Goal: Transaction & Acquisition: Purchase product/service

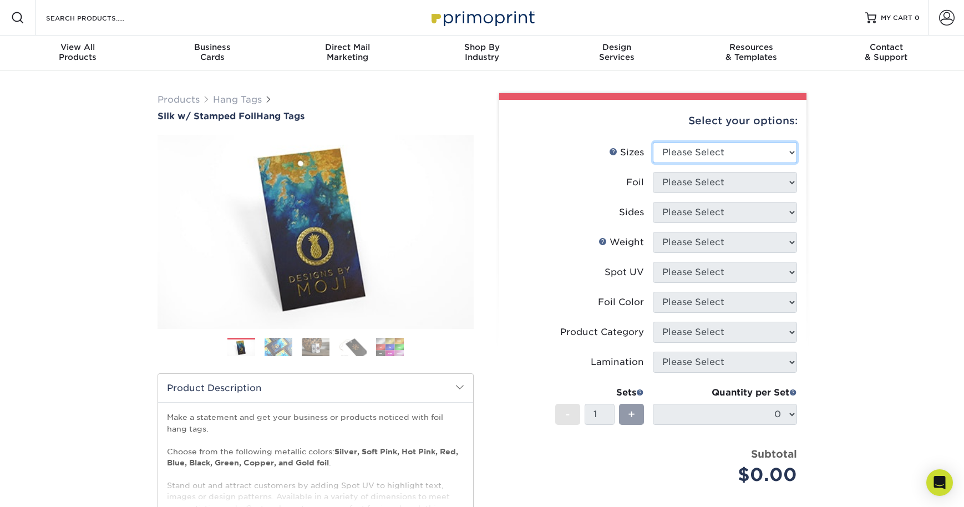
click at [780, 163] on select "Please Select 1.5" x 3.5" 1.75" x 3.5" 2" x 2" 2" x 3.5" 2" x 4" 2" x 6" 3" x 3…" at bounding box center [725, 152] width 144 height 21
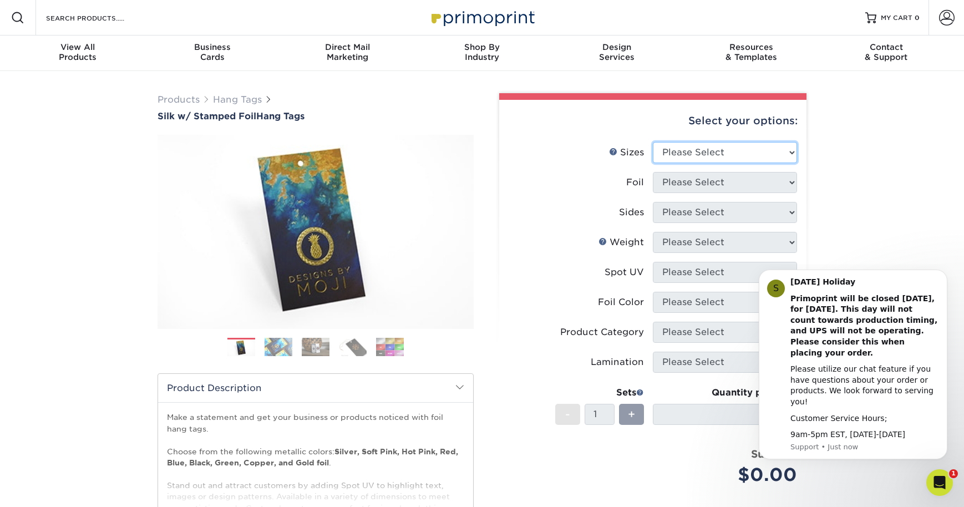
select select "3.00x3.00"
click at [655, 163] on select "Please Select 1.5" x 3.5" 1.75" x 3.5" 2" x 2" 2" x 3.5" 2" x 4" 2" x 6" 3" x 3…" at bounding box center [725, 152] width 144 height 21
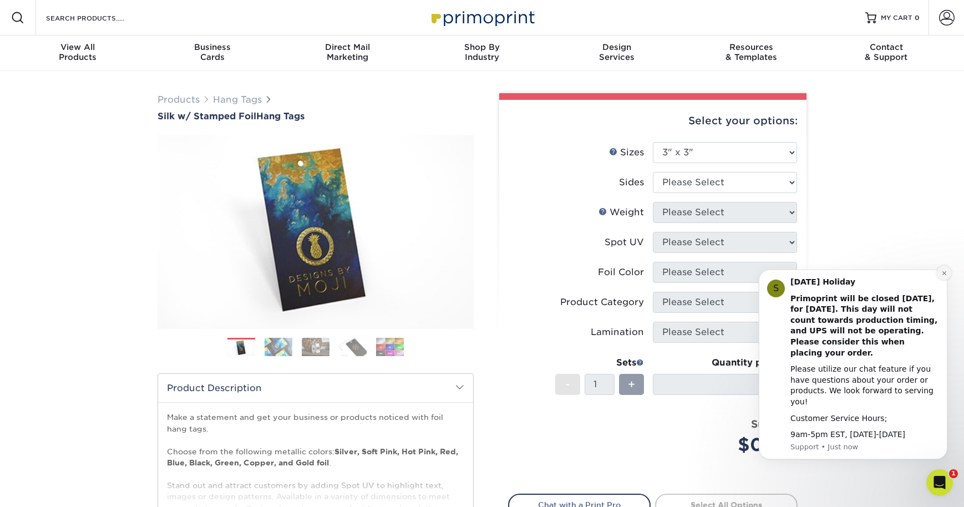
click at [943, 280] on button "Dismiss notification" at bounding box center [944, 273] width 14 height 14
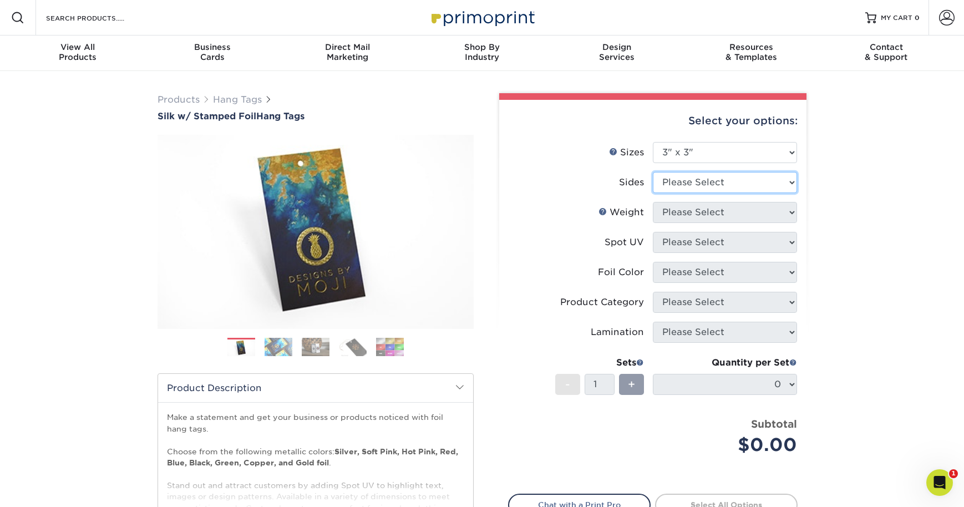
click at [781, 193] on select "Please Select Print Both Sides - Foil Both Sides Print Both Sides - Foil Front …" at bounding box center [725, 182] width 144 height 21
select select "e9e9dfb3-fba1-4d60-972c-fd9ca5904d33"
click at [655, 193] on select "Please Select Print Both Sides - Foil Both Sides Print Both Sides - Foil Front …" at bounding box center [725, 182] width 144 height 21
click at [779, 223] on select "Please Select 16PT" at bounding box center [725, 212] width 144 height 21
select select "16PT"
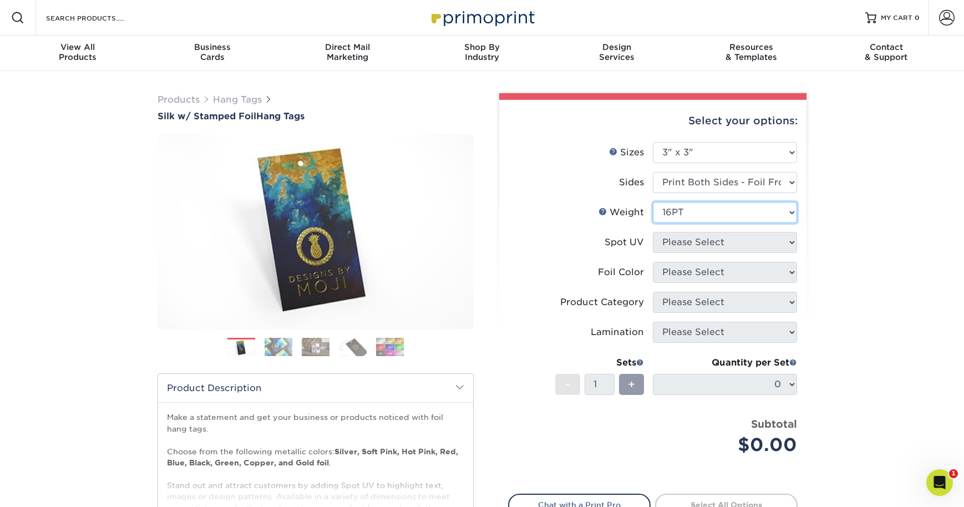
click at [655, 223] on select "Please Select 16PT" at bounding box center [725, 212] width 144 height 21
click at [780, 253] on select "Please Select No Spot UV Front and Back (Both Sides) Front Only Back Only" at bounding box center [725, 242] width 144 height 21
select select "1"
click at [655, 253] on select "Please Select No Spot UV Front and Back (Both Sides) Front Only Back Only" at bounding box center [725, 242] width 144 height 21
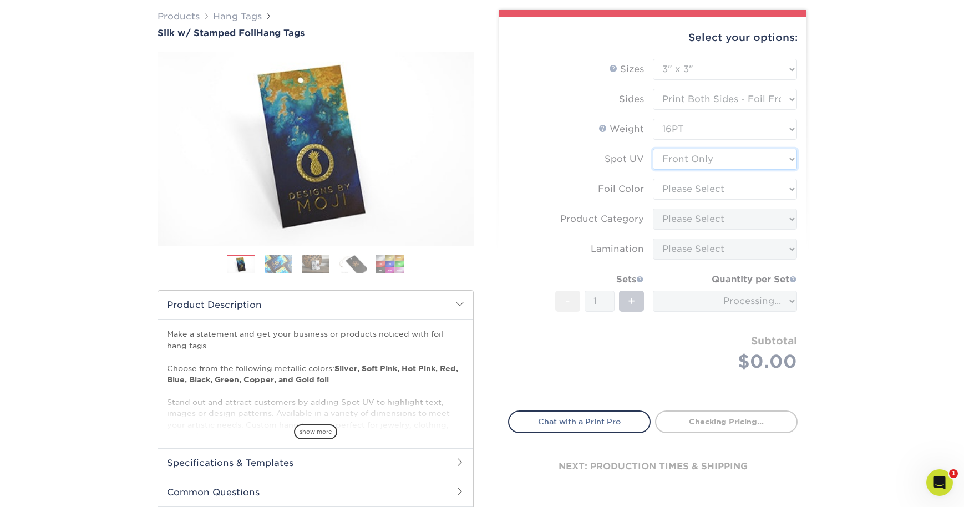
scroll to position [87, 0]
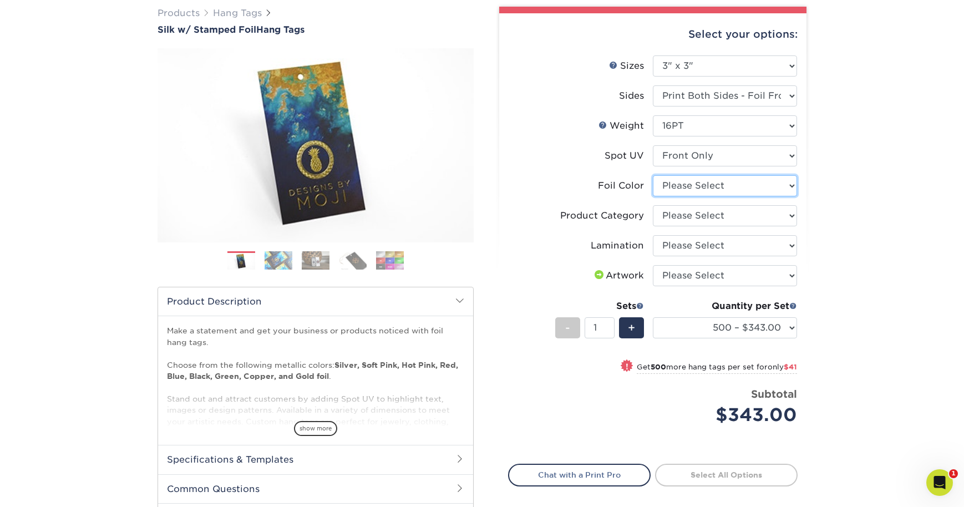
click at [780, 196] on select "Please Select Silver Foil Black Foil Blue Foil Copper Foil Gold Foil Red Foil R…" at bounding box center [725, 185] width 144 height 21
select select "acffa4a5-22f9-4585-ba3f-0adaa54b8c85"
click at [655, 196] on select "Please Select Silver Foil Black Foil Blue Foil Copper Foil Gold Foil Red Foil R…" at bounding box center [725, 185] width 144 height 21
click at [779, 226] on select "Please Select Hang Tags" at bounding box center [725, 215] width 144 height 21
select select "428aa75b-4ae7-4398-9e0a-74f4b33909ed"
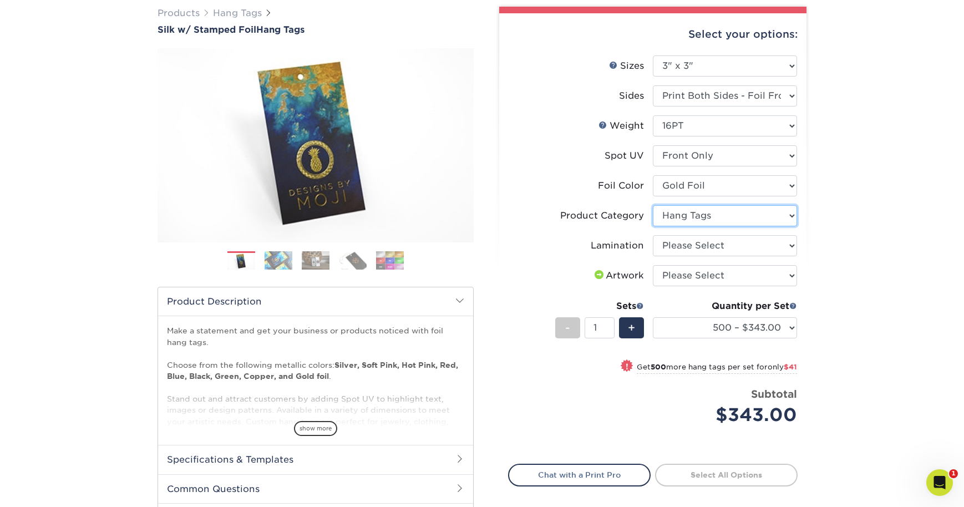
click at [655, 226] on select "Please Select Hang Tags" at bounding box center [725, 215] width 144 height 21
click at [780, 256] on select "Please Select Silk" at bounding box center [725, 245] width 144 height 21
select select "ccacb42f-45f7-42d3-bbd3-7c8421cf37f0"
click at [655, 256] on select "Please Select Silk" at bounding box center [725, 245] width 144 height 21
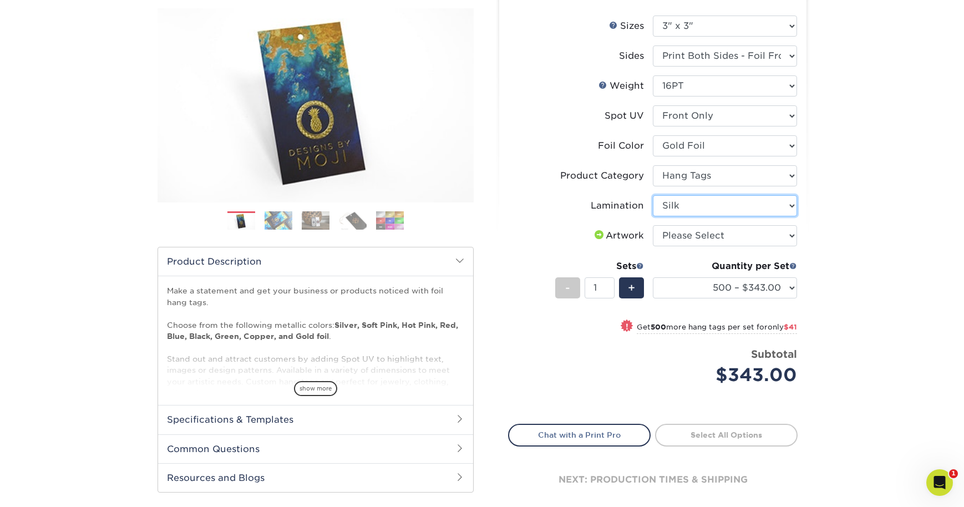
scroll to position [137, 0]
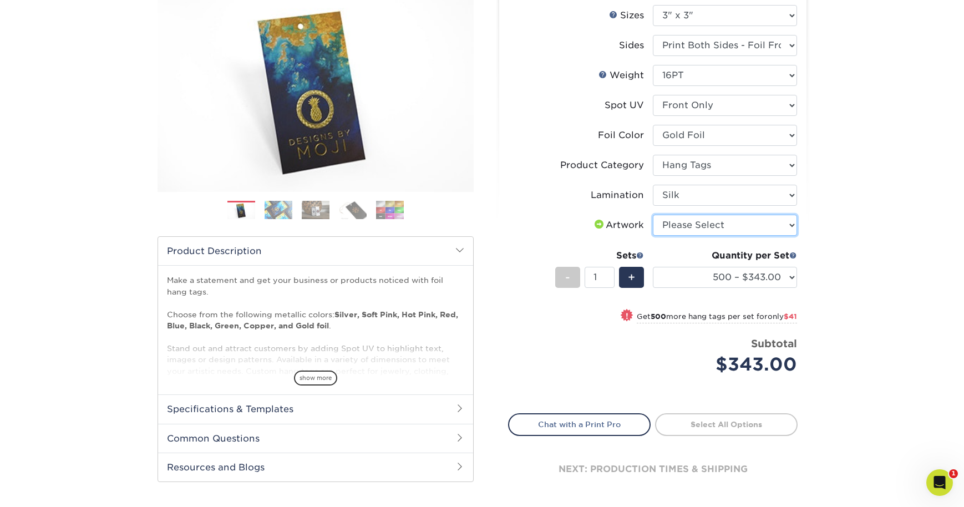
click at [781, 236] on select "Please Select I will upload files I need a design - $75" at bounding box center [725, 225] width 144 height 21
select select "upload"
click at [655, 236] on select "Please Select I will upload files I need a design - $75" at bounding box center [725, 225] width 144 height 21
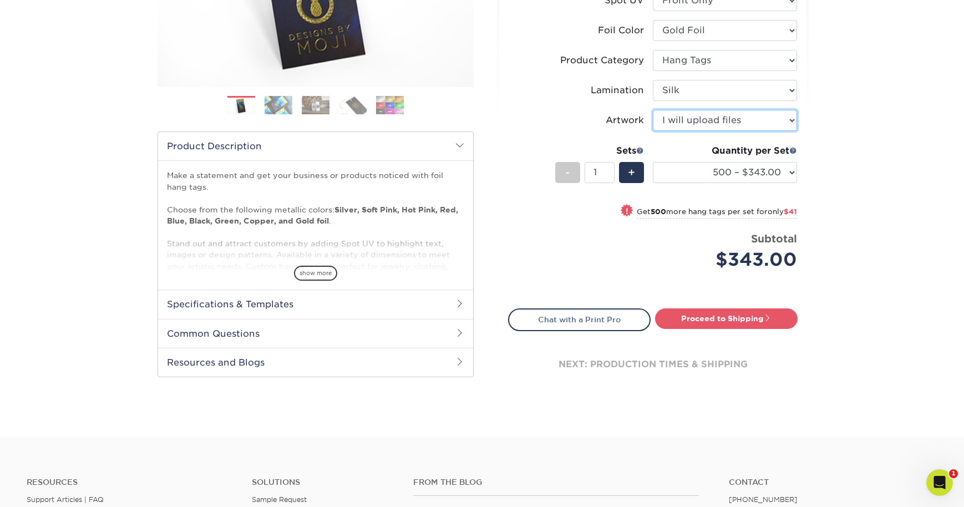
scroll to position [254, 0]
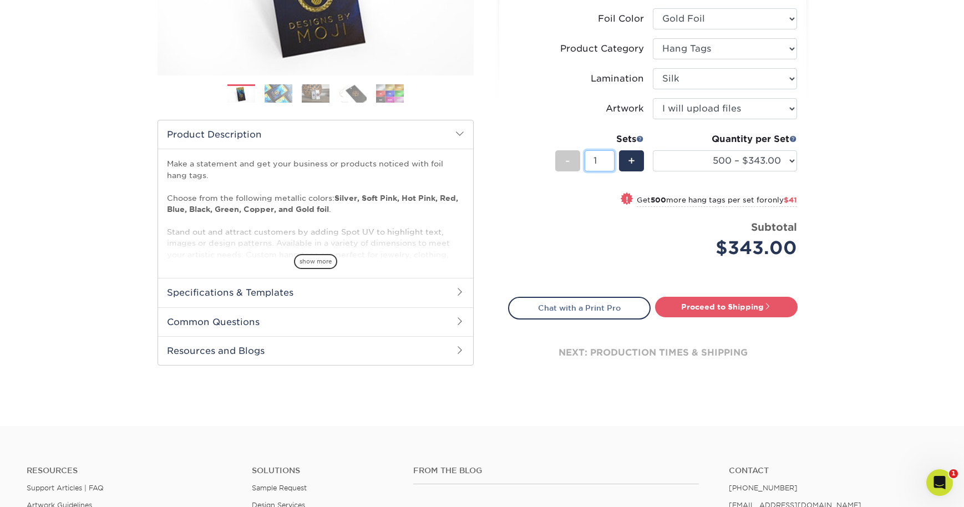
drag, startPoint x: 596, startPoint y: 371, endPoint x: 589, endPoint y: 371, distance: 7.2
click at [589, 171] on input "1" at bounding box center [599, 160] width 29 height 21
type input "25"
click at [871, 358] on div "Products Hang Tags Silk w/ Stamped Foil Hang Tags Previous Next . /" at bounding box center [482, 121] width 964 height 609
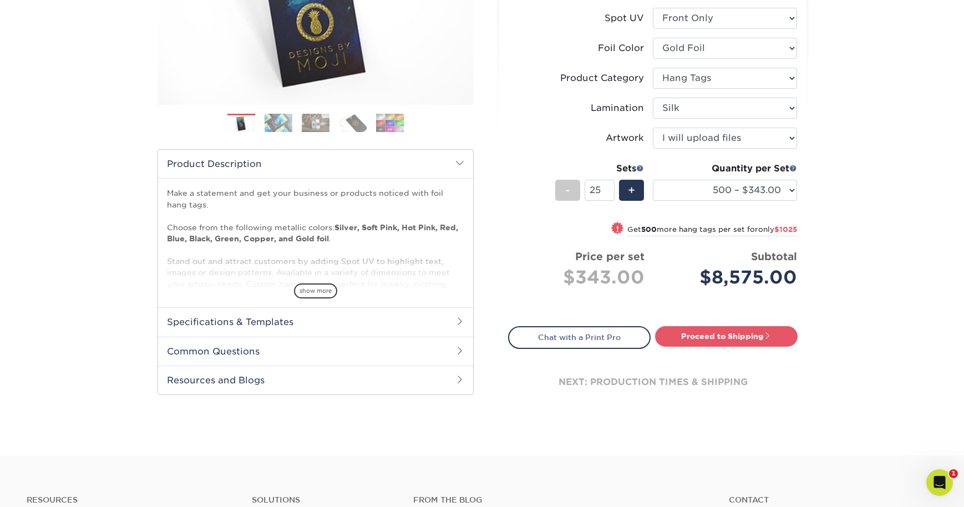
scroll to position [226, 0]
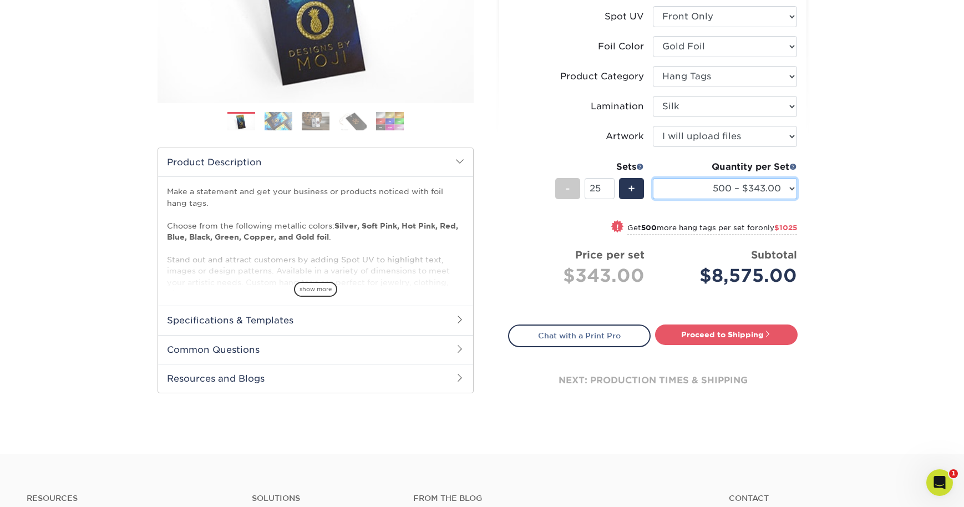
click at [786, 199] on select "500 – $343.00 1000 – $384.00 2500 – $933.00 5000 – $1630.00" at bounding box center [725, 188] width 144 height 21
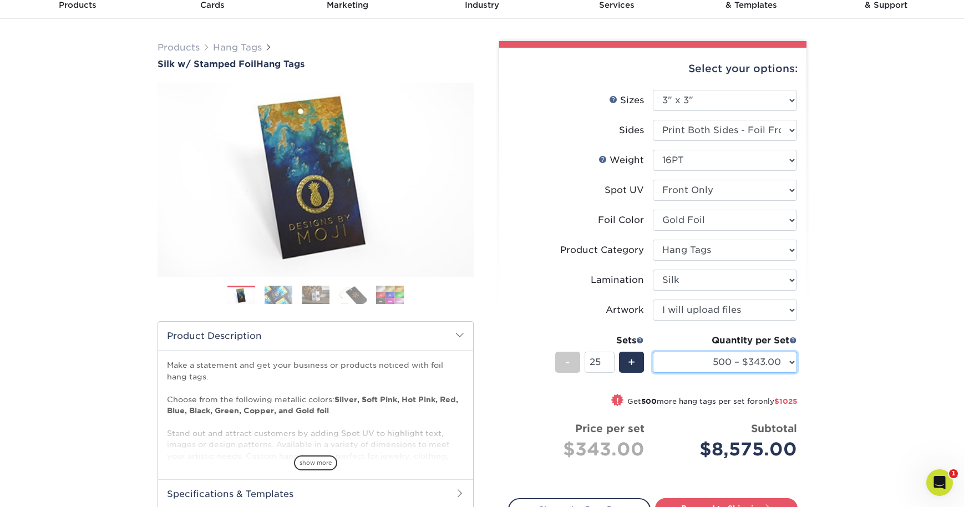
scroll to position [0, 0]
